Goal: Information Seeking & Learning: Find specific page/section

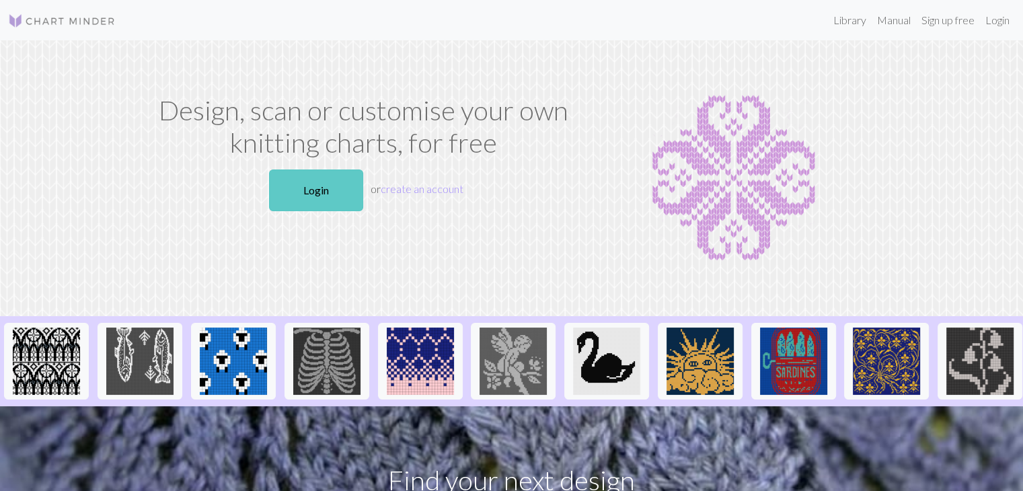
click at [299, 188] on link "Login" at bounding box center [316, 191] width 94 height 42
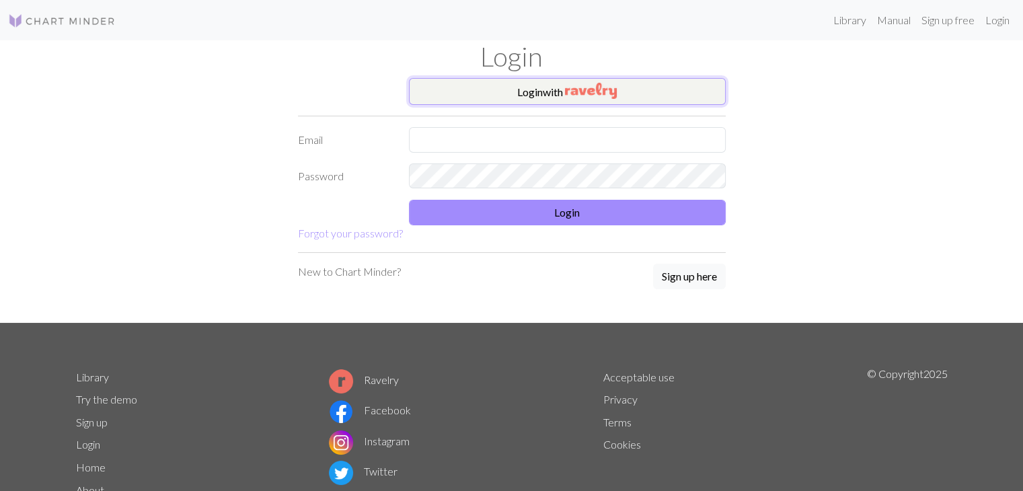
click at [536, 88] on button "Login with" at bounding box center [567, 91] width 317 height 27
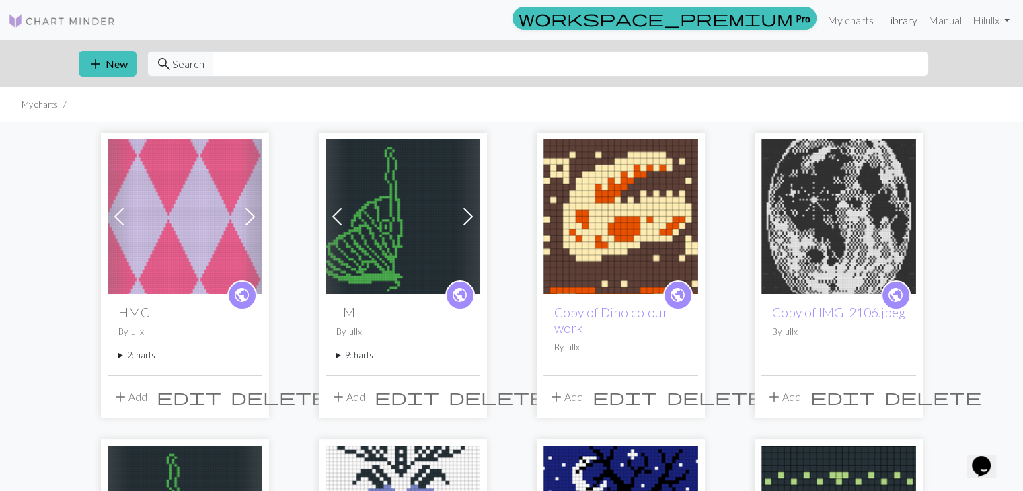
click at [902, 27] on link "Library" at bounding box center [901, 20] width 44 height 27
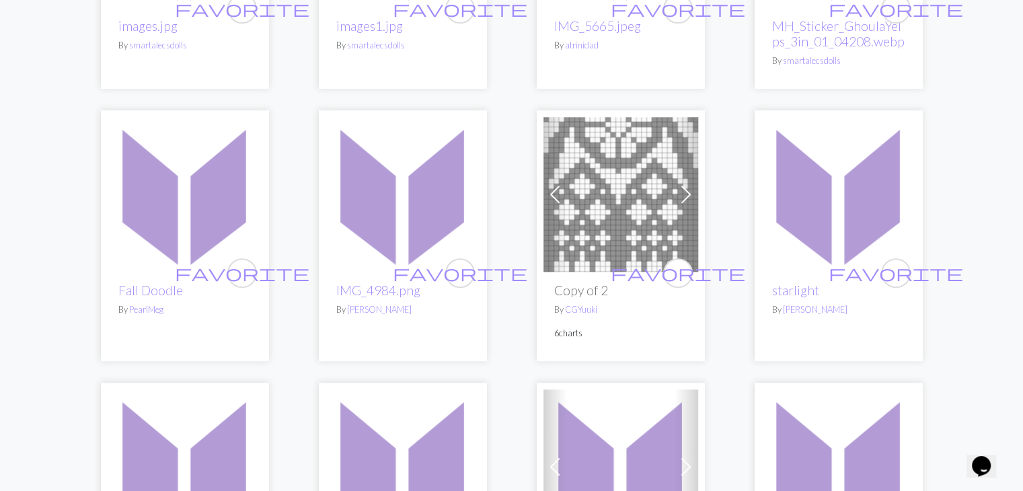
scroll to position [604, 0]
click at [689, 194] on span at bounding box center [687, 193] width 22 height 22
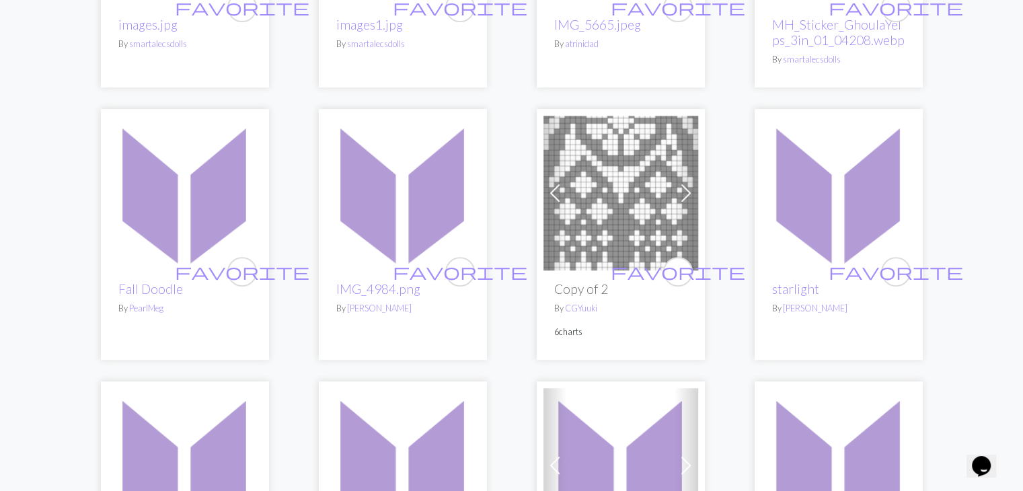
click at [686, 194] on span at bounding box center [687, 193] width 22 height 22
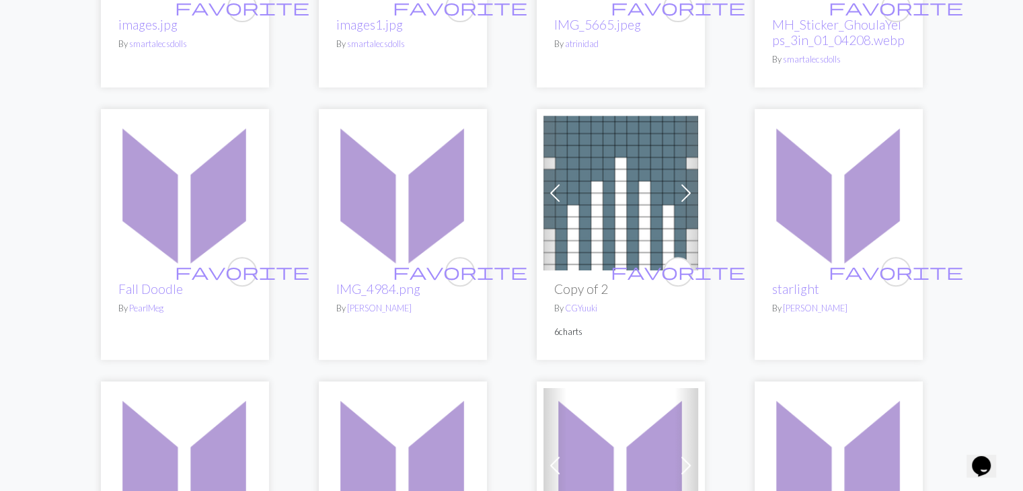
click at [641, 201] on img at bounding box center [621, 193] width 155 height 155
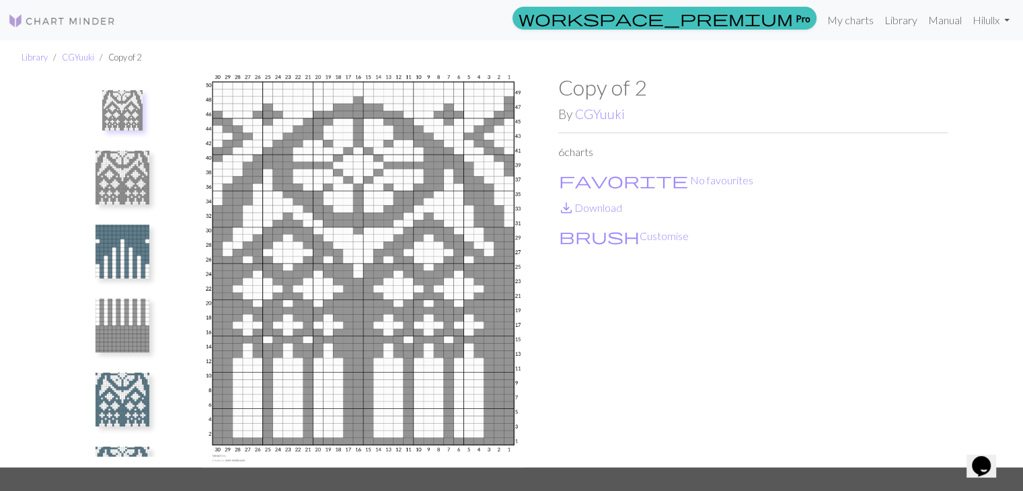
click at [124, 321] on img at bounding box center [123, 326] width 54 height 54
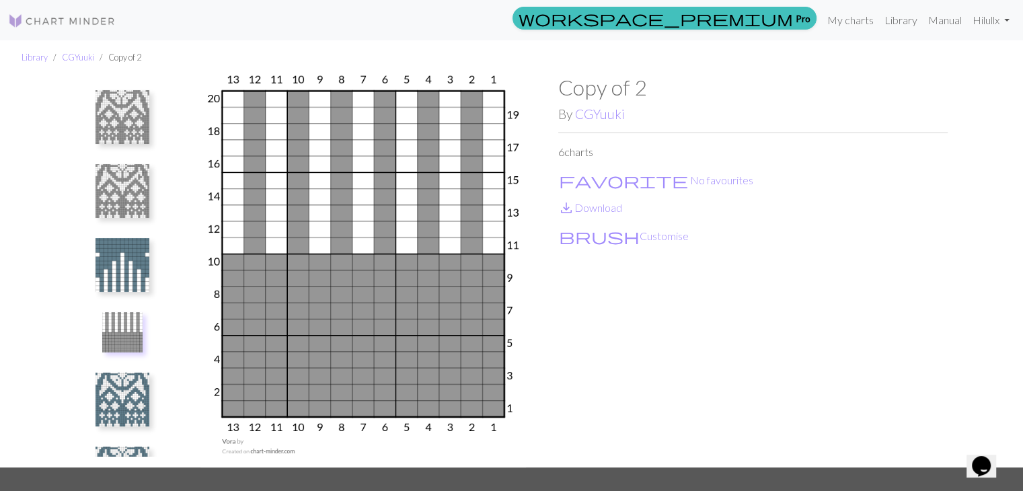
click at [136, 172] on img at bounding box center [123, 191] width 54 height 54
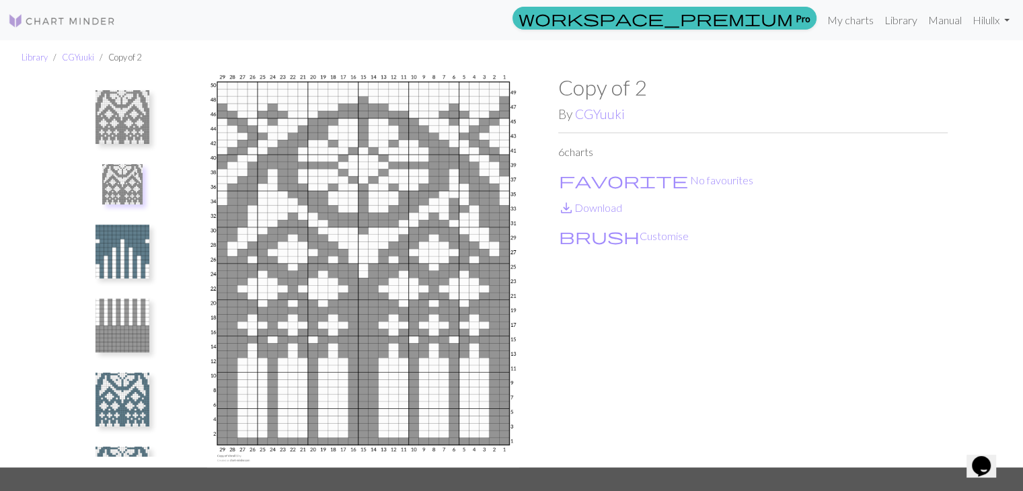
click at [136, 123] on img at bounding box center [123, 117] width 54 height 54
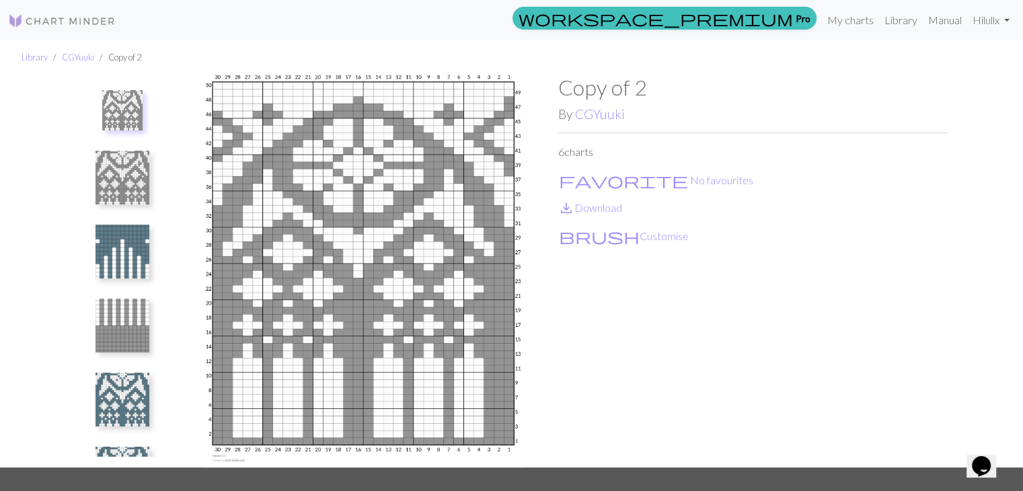
click at [133, 173] on img at bounding box center [123, 178] width 54 height 54
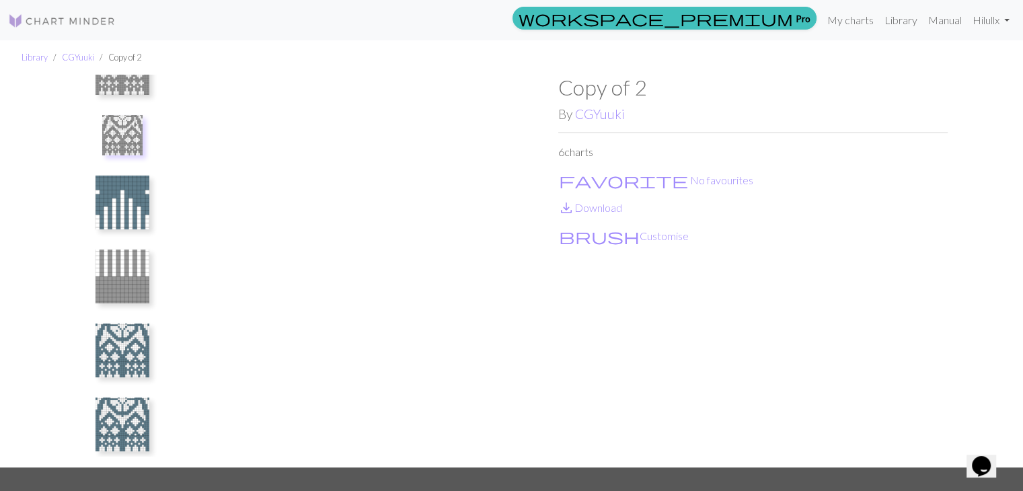
scroll to position [57, 0]
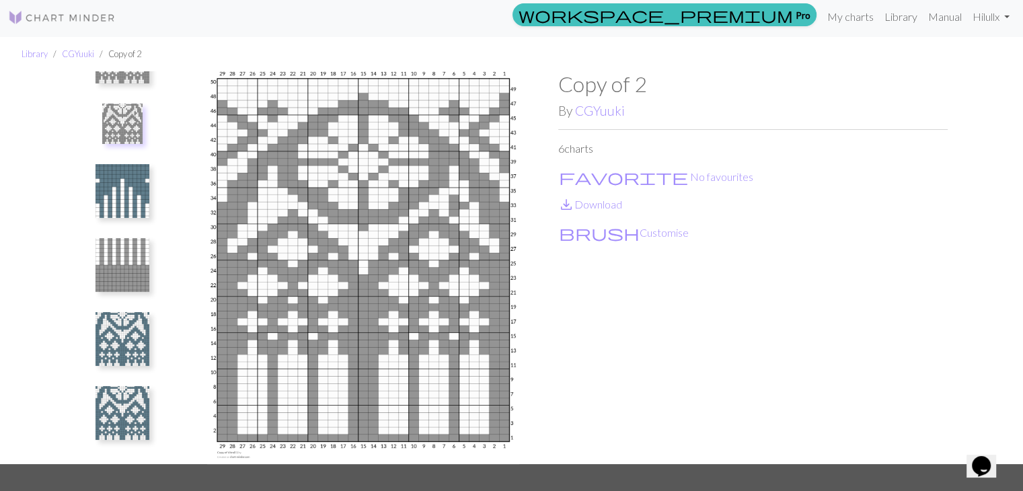
click at [137, 415] on img at bounding box center [123, 413] width 54 height 54
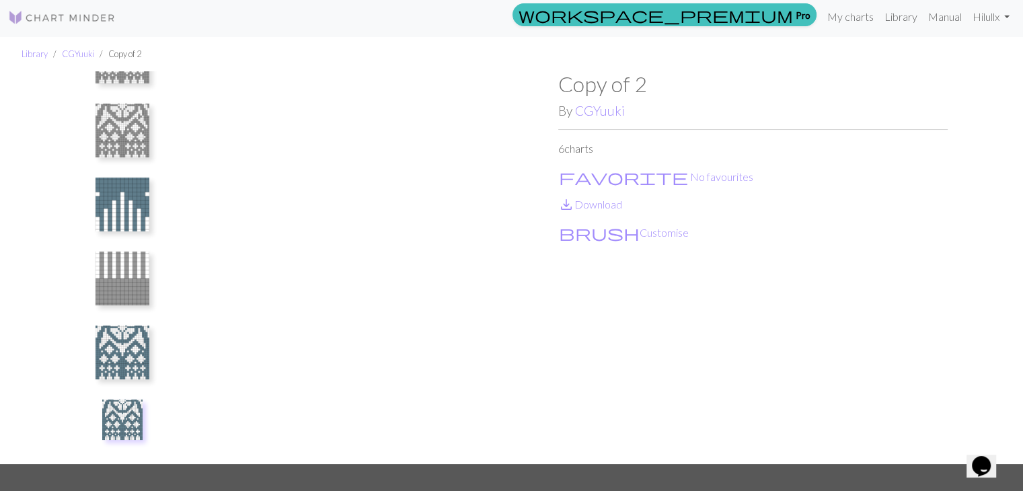
scroll to position [5, 0]
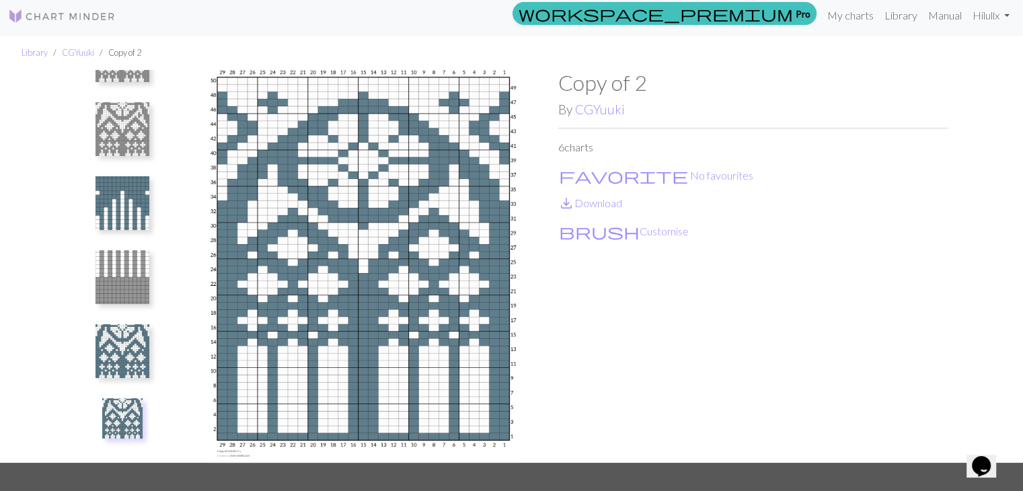
click at [138, 339] on img at bounding box center [123, 351] width 54 height 54
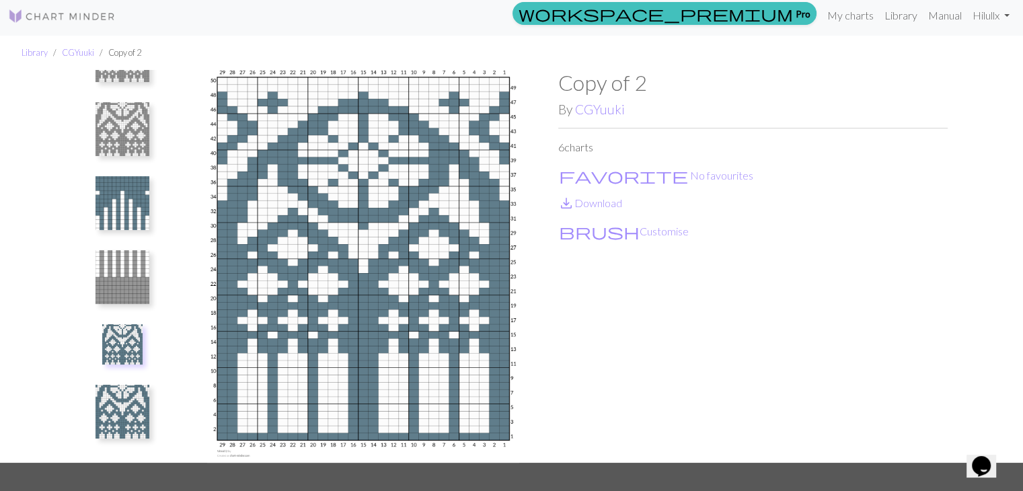
click at [145, 200] on img at bounding box center [123, 203] width 54 height 54
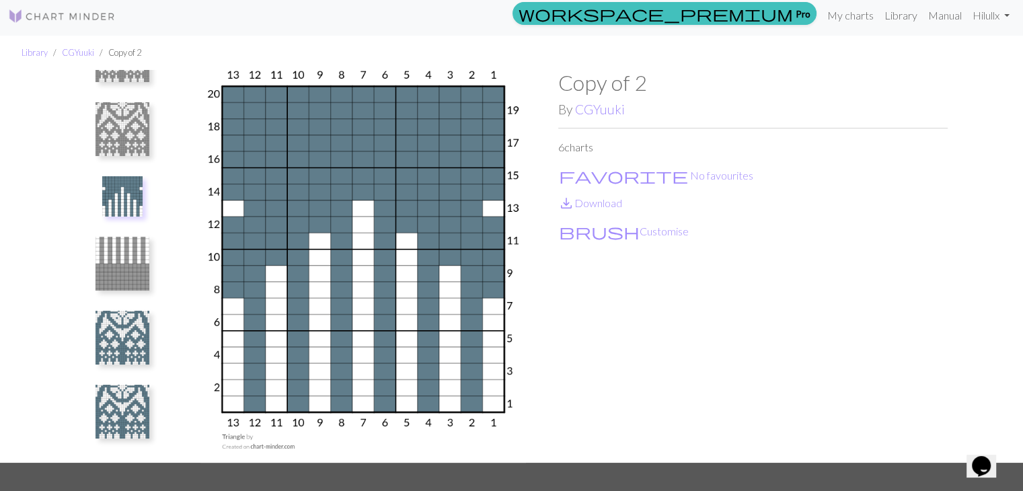
click at [159, 133] on ul at bounding box center [122, 261] width 93 height 382
click at [132, 136] on img at bounding box center [123, 129] width 54 height 54
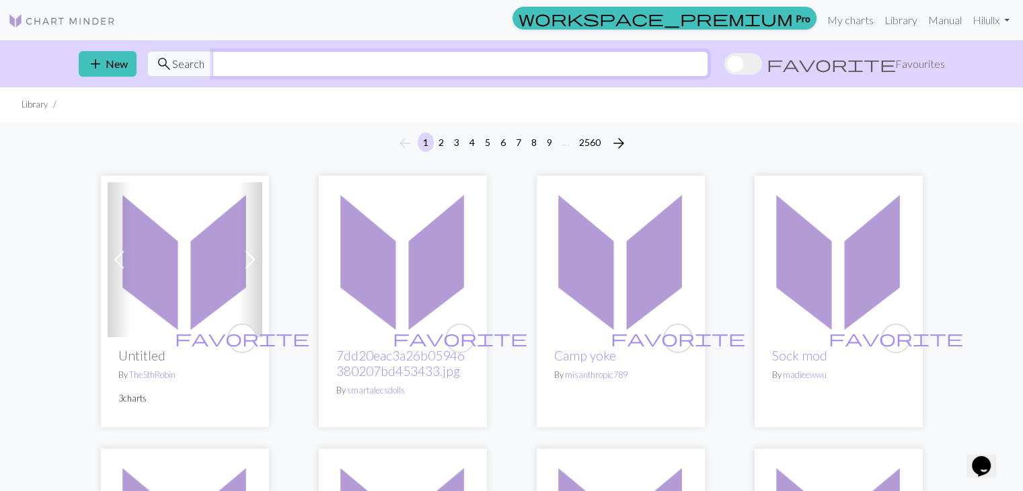
click at [223, 65] on input "text" at bounding box center [461, 64] width 496 height 26
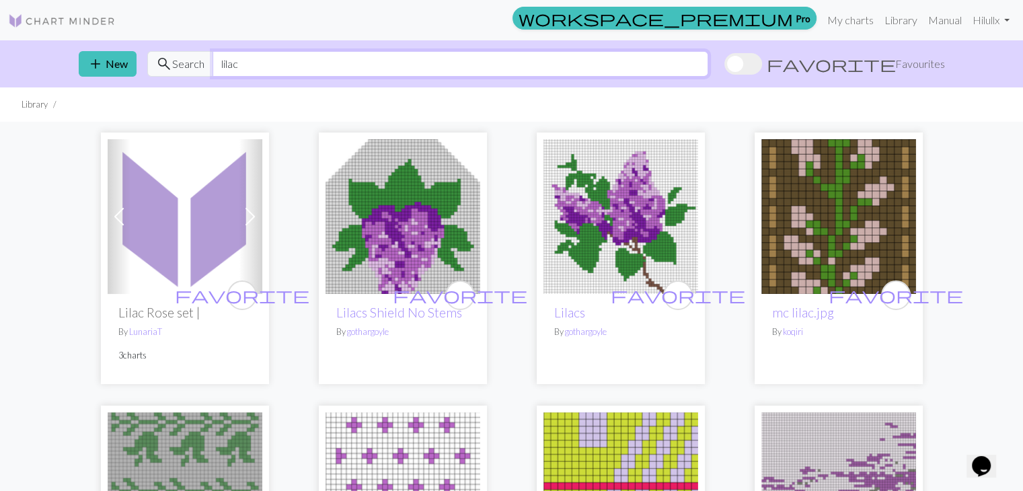
drag, startPoint x: 285, startPoint y: 63, endPoint x: 200, endPoint y: 69, distance: 85.0
click at [200, 69] on div "search Search lilac" at bounding box center [427, 64] width 561 height 26
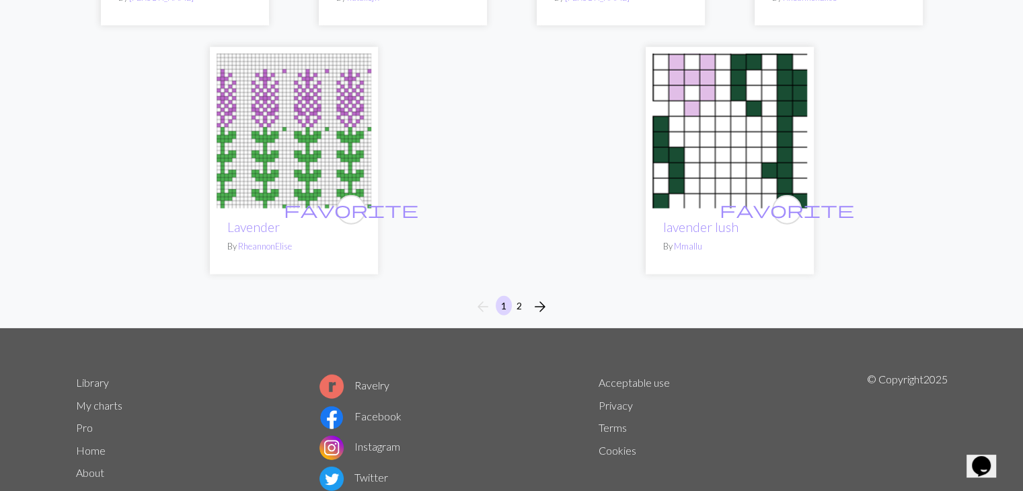
scroll to position [3353, 0]
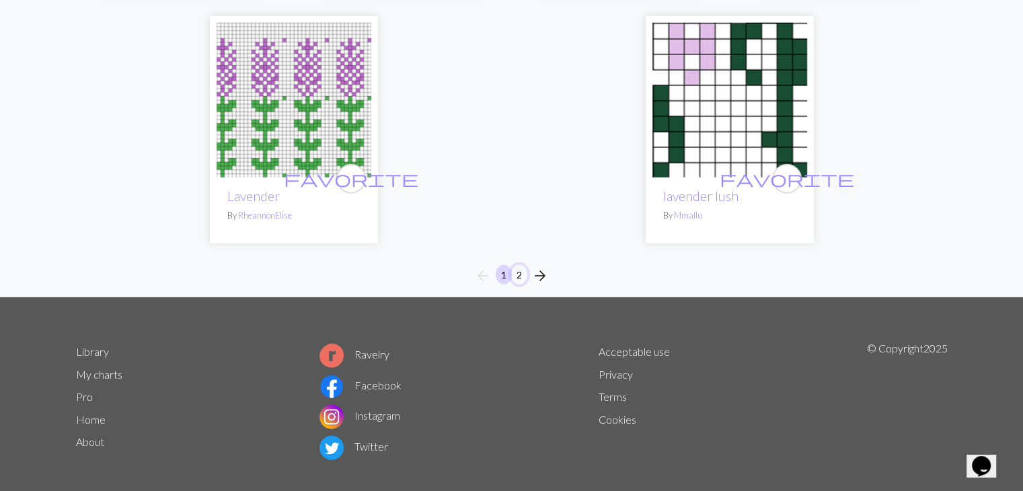
click at [521, 265] on button "2" at bounding box center [519, 275] width 16 height 20
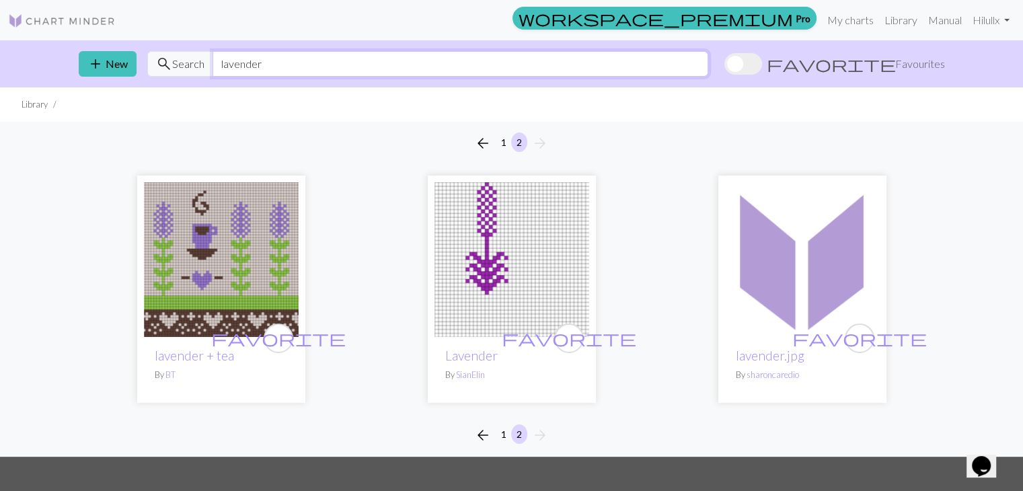
drag, startPoint x: 243, startPoint y: 65, endPoint x: 187, endPoint y: 73, distance: 56.4
click at [187, 73] on div "search Search lavender" at bounding box center [427, 64] width 561 height 26
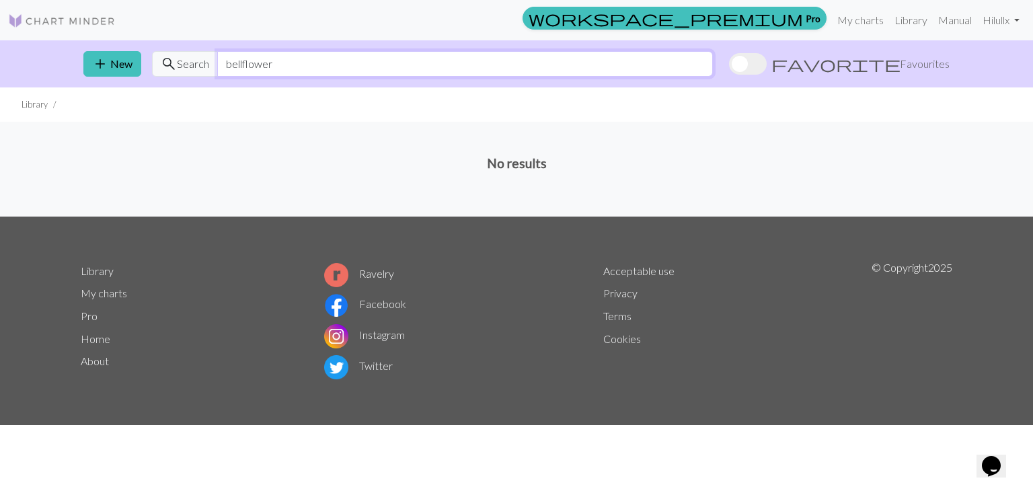
click at [239, 61] on input "bellflower" at bounding box center [465, 64] width 496 height 26
click at [242, 65] on input "bellflower" at bounding box center [465, 64] width 496 height 26
type input "bell flower"
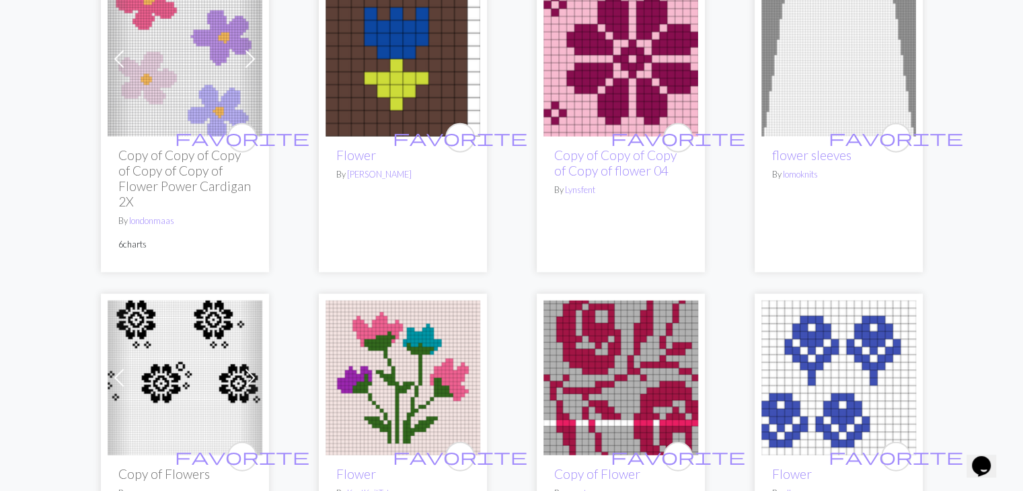
scroll to position [3339, 0]
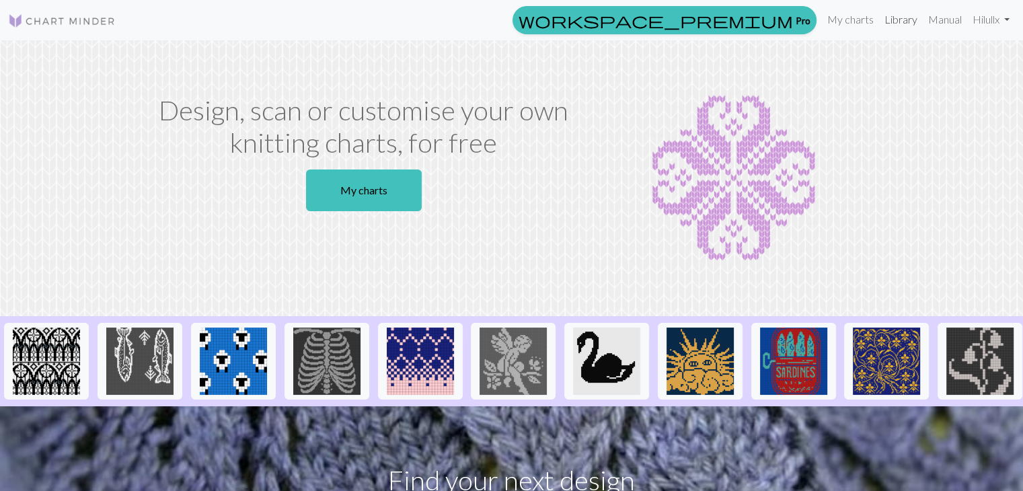
click at [891, 20] on link "Library" at bounding box center [901, 19] width 44 height 27
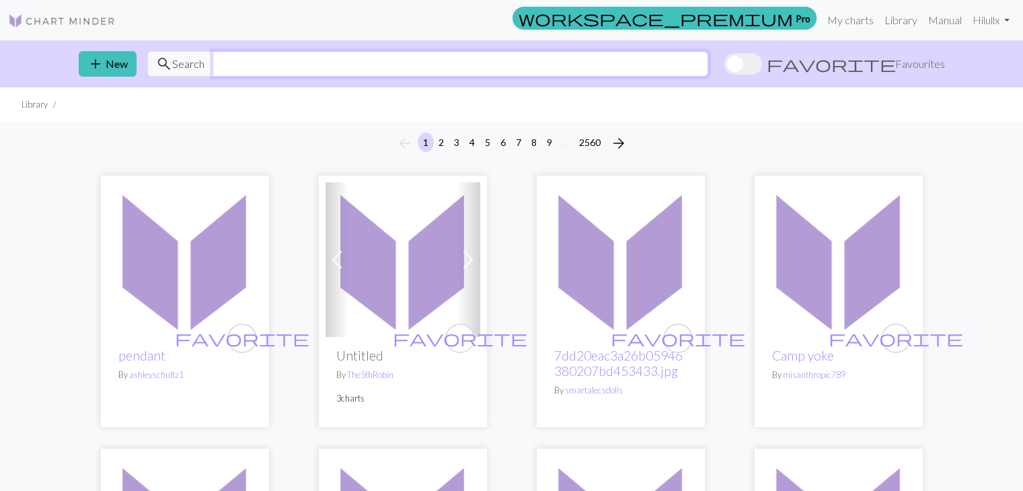
click at [575, 66] on input "text" at bounding box center [461, 64] width 496 height 26
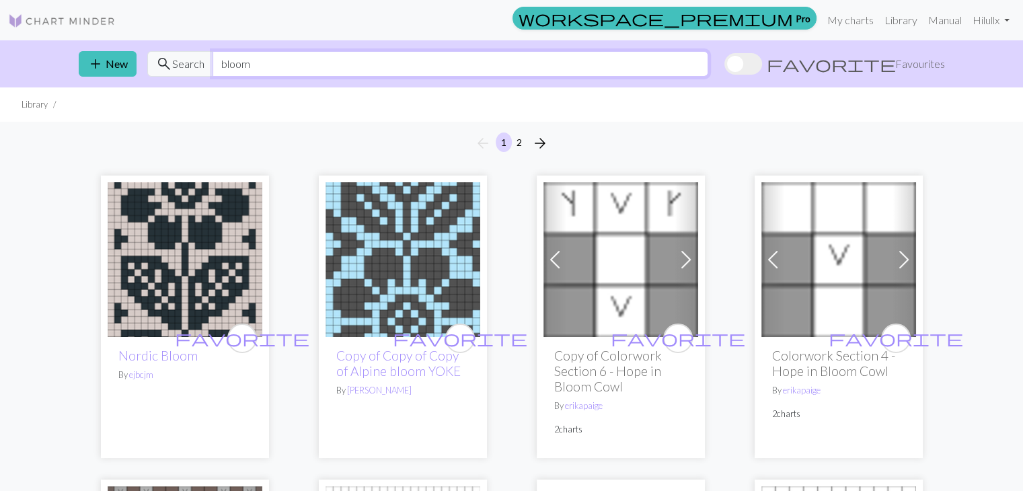
drag, startPoint x: 272, startPoint y: 65, endPoint x: 176, endPoint y: 71, distance: 96.4
click at [176, 71] on div "search Search bloom" at bounding box center [427, 64] width 561 height 26
type input "wheat"
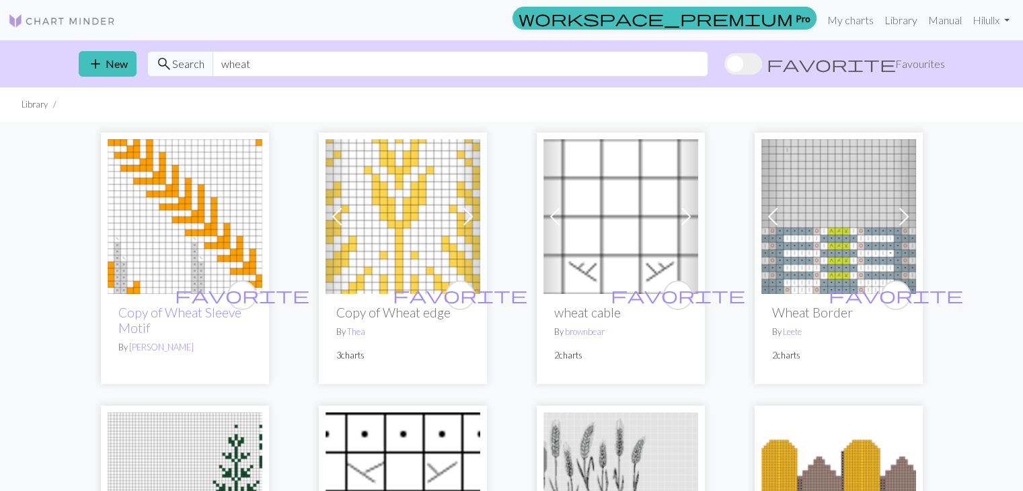
click at [453, 211] on img at bounding box center [403, 216] width 155 height 155
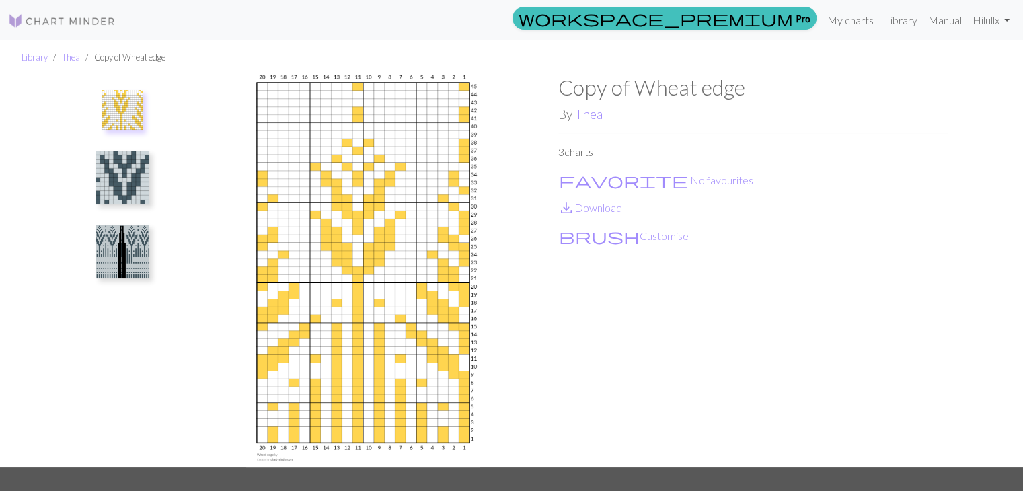
click at [135, 254] on img at bounding box center [123, 252] width 54 height 54
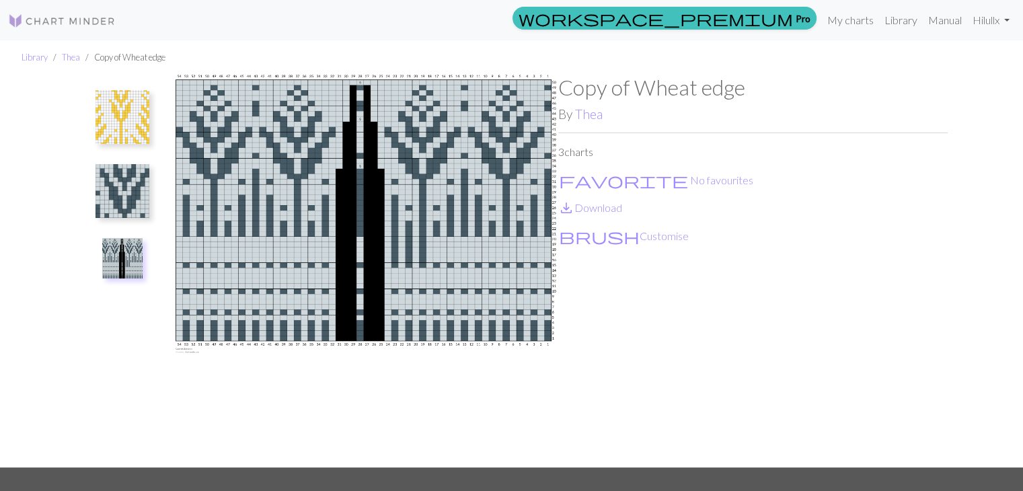
click at [112, 190] on img at bounding box center [123, 191] width 54 height 54
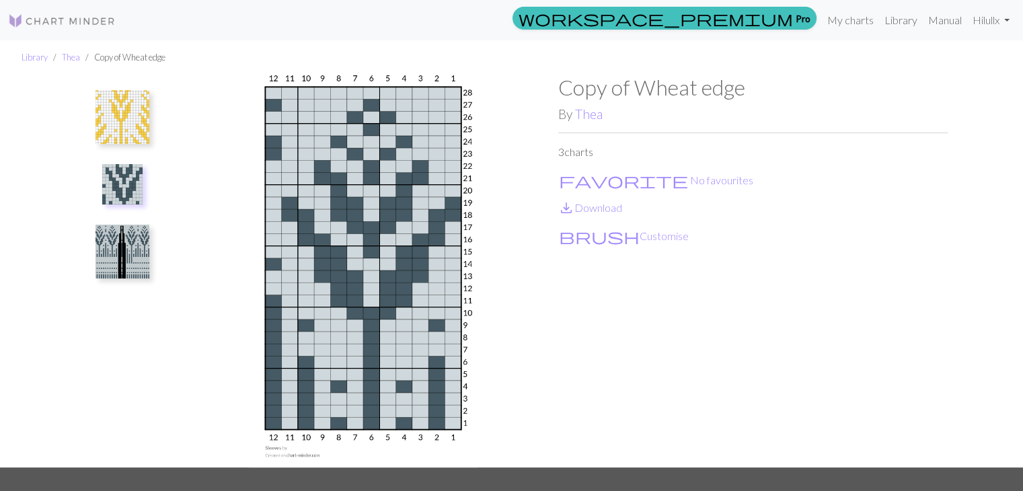
click at [116, 137] on img at bounding box center [123, 117] width 54 height 54
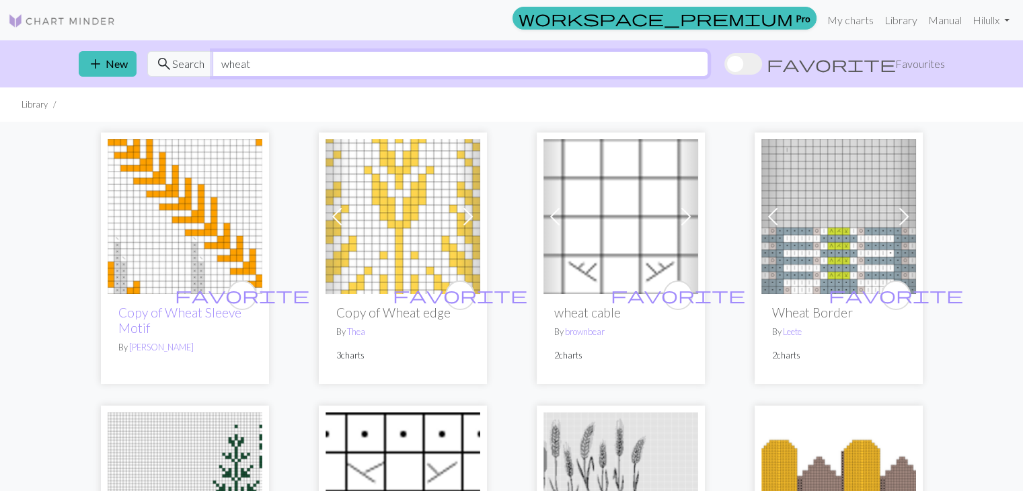
drag, startPoint x: 269, startPoint y: 63, endPoint x: 199, endPoint y: 69, distance: 70.2
click at [199, 69] on div "search Search wheat" at bounding box center [427, 64] width 561 height 26
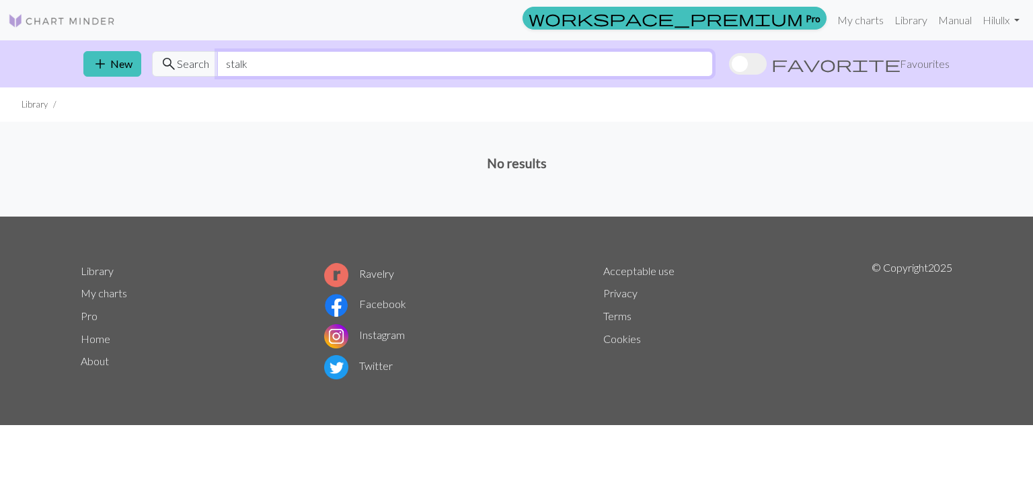
drag, startPoint x: 260, startPoint y: 65, endPoint x: 225, endPoint y: 73, distance: 35.8
click at [221, 72] on input "stalk" at bounding box center [465, 64] width 496 height 26
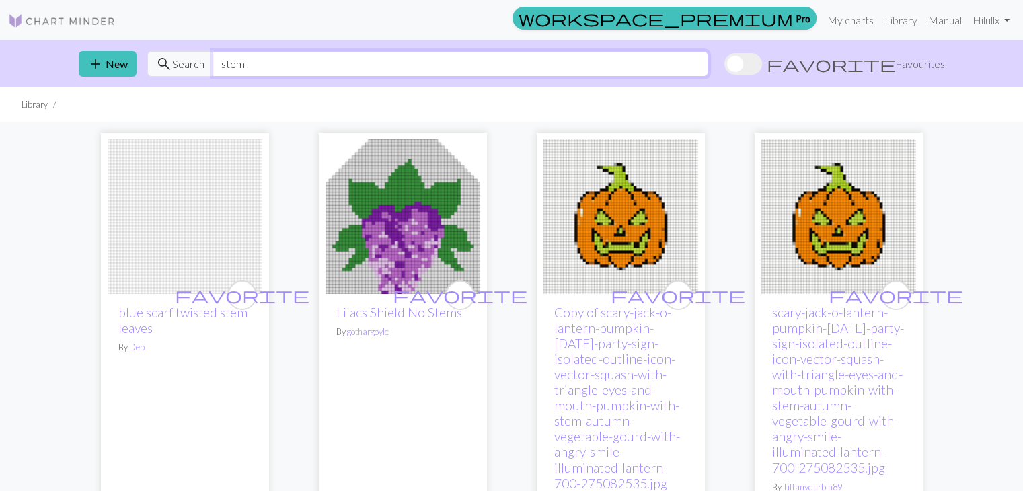
drag, startPoint x: 287, startPoint y: 65, endPoint x: 201, endPoint y: 66, distance: 85.5
click at [201, 66] on div "search Search stem" at bounding box center [427, 64] width 561 height 26
type input "field"
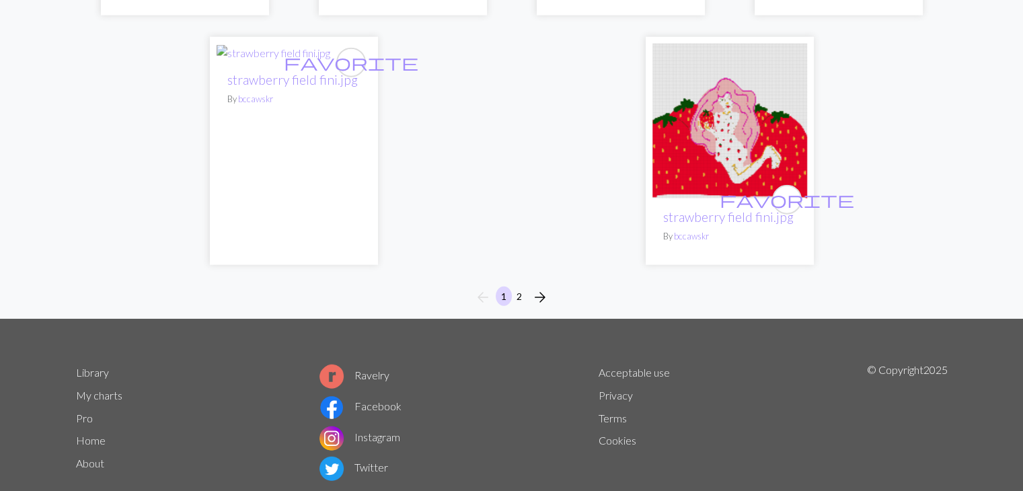
scroll to position [3438, 0]
